Goal: Task Accomplishment & Management: Manage account settings

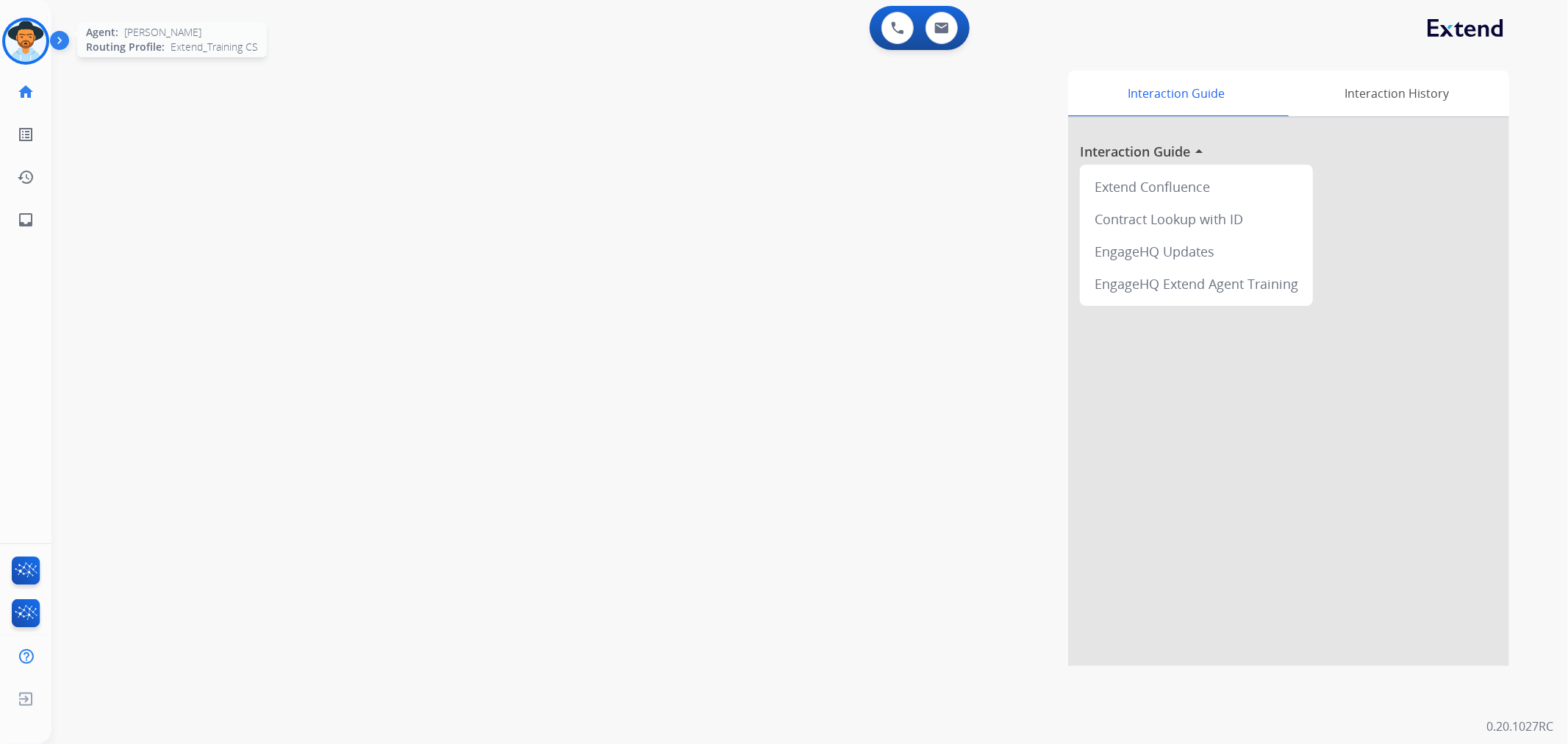
click at [27, 30] on img at bounding box center [26, 41] width 42 height 42
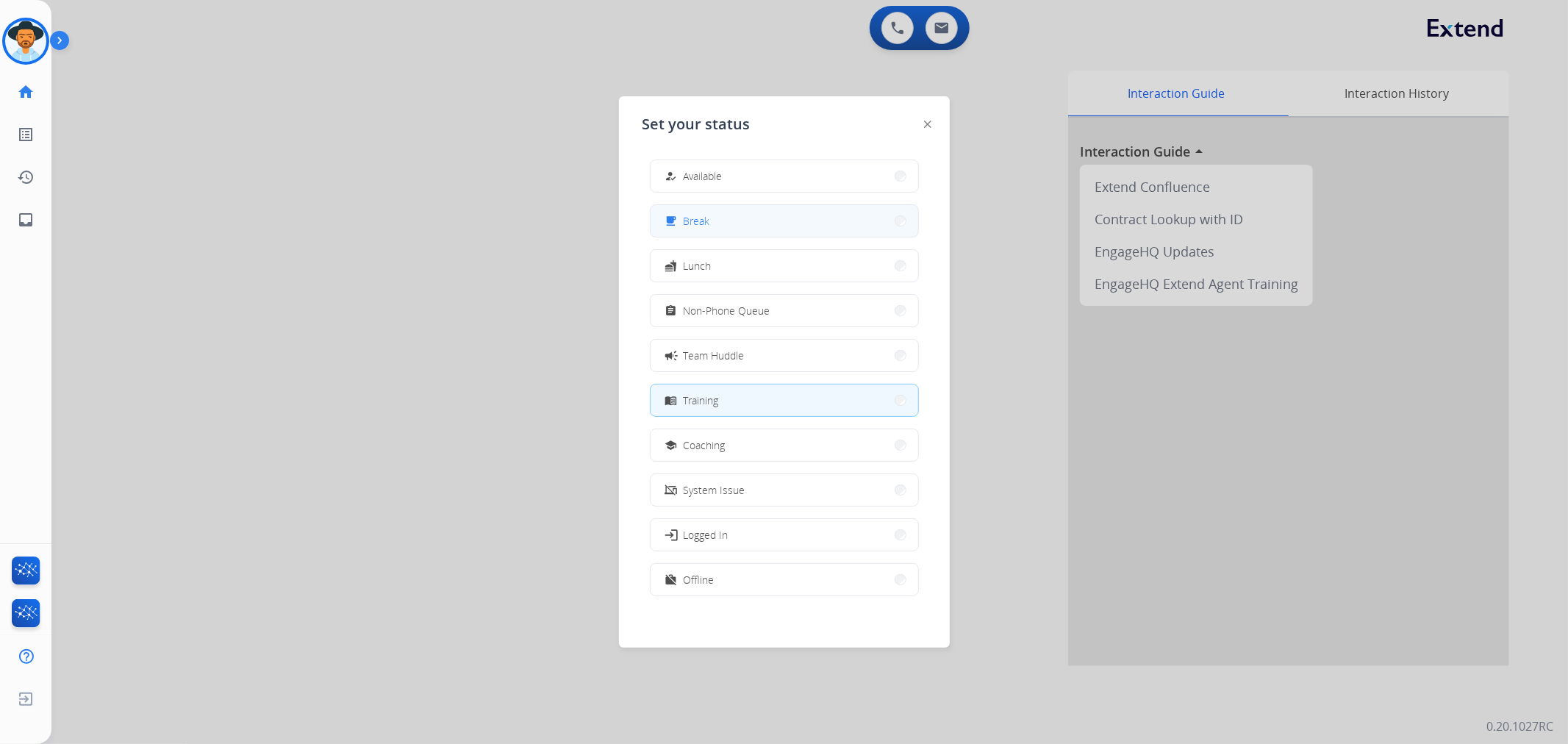
click at [810, 216] on button "free_breakfast Break" at bounding box center [784, 221] width 268 height 31
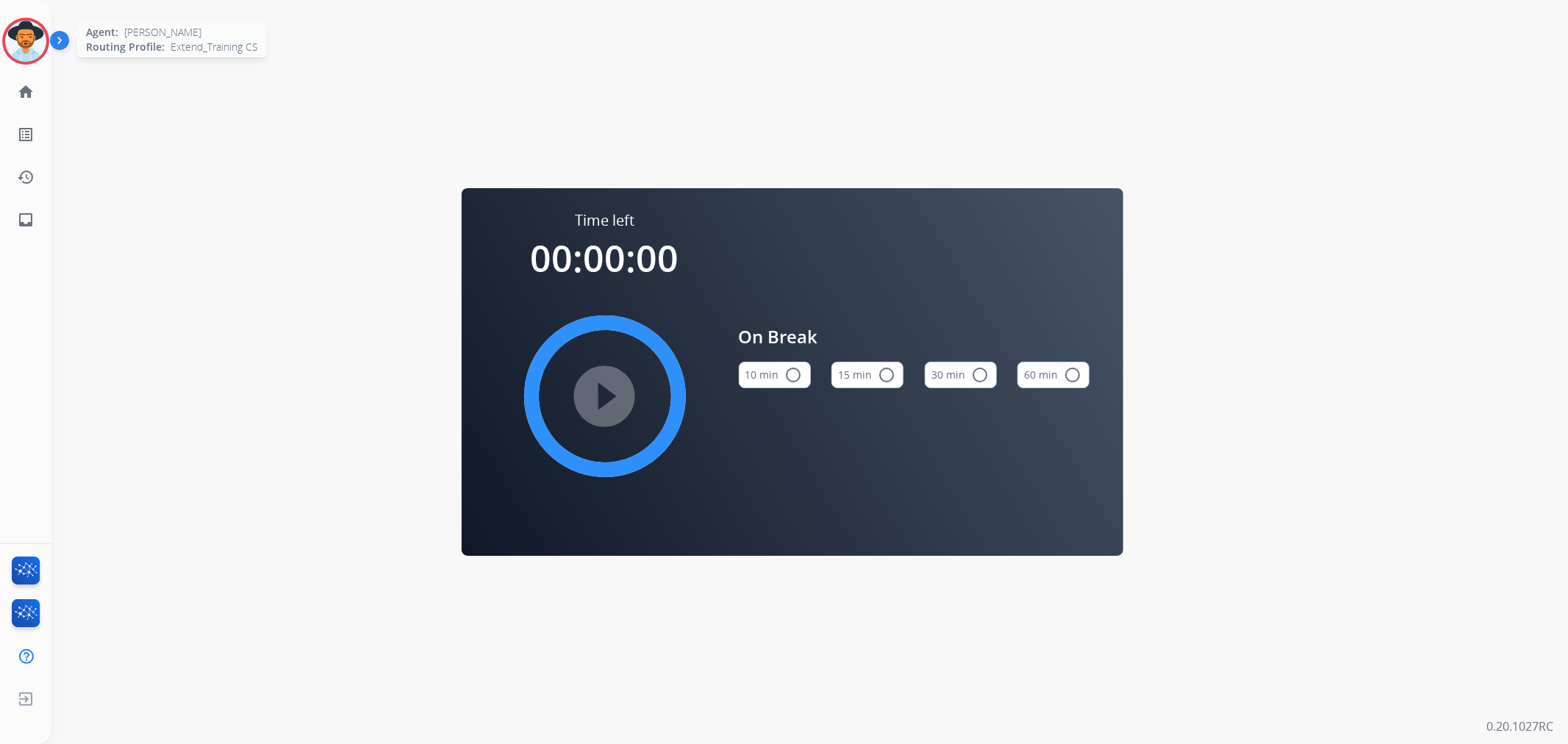
click at [44, 41] on img at bounding box center [26, 41] width 42 height 42
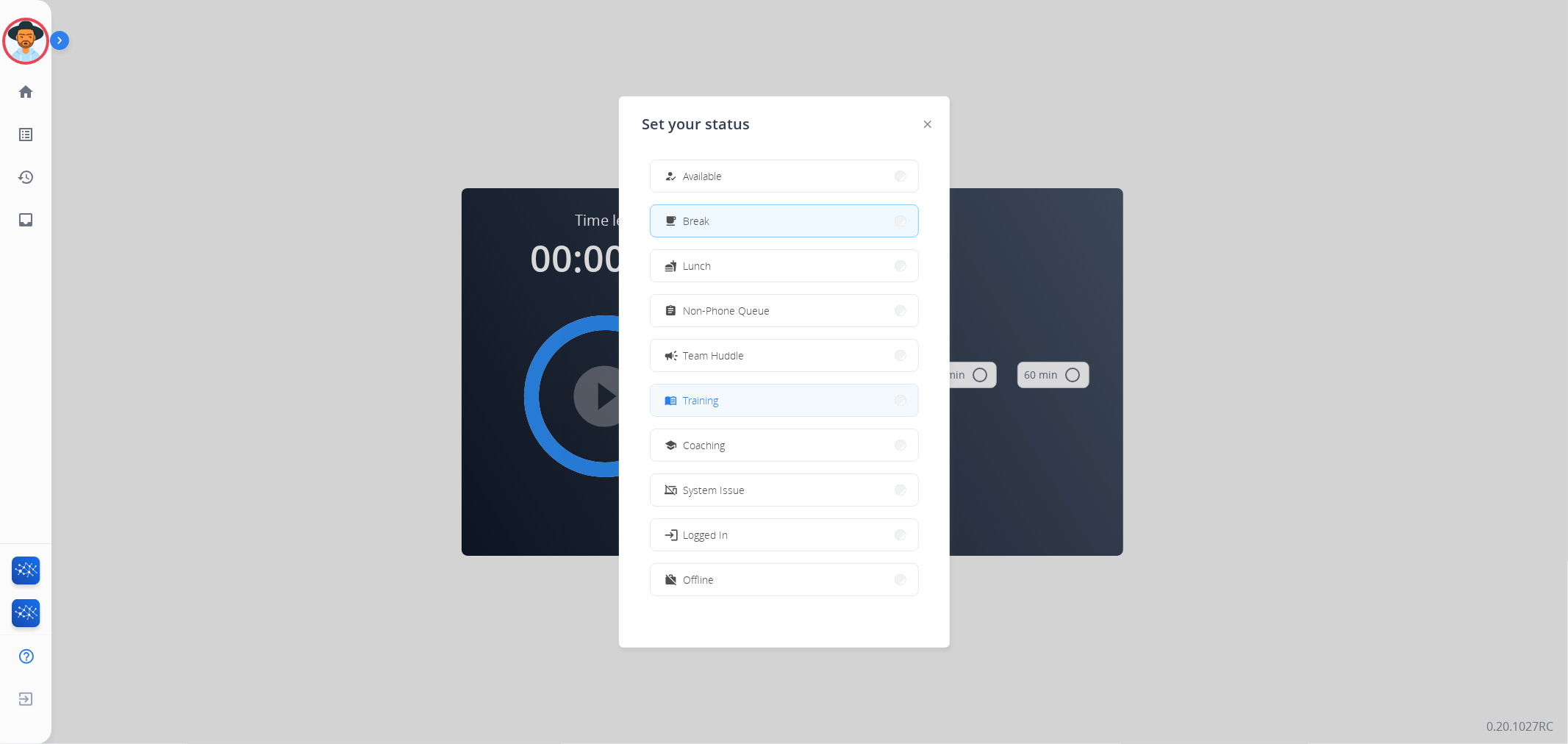
click at [736, 392] on button "menu_book Training" at bounding box center [784, 401] width 268 height 31
